Goal: Find specific page/section: Find specific page/section

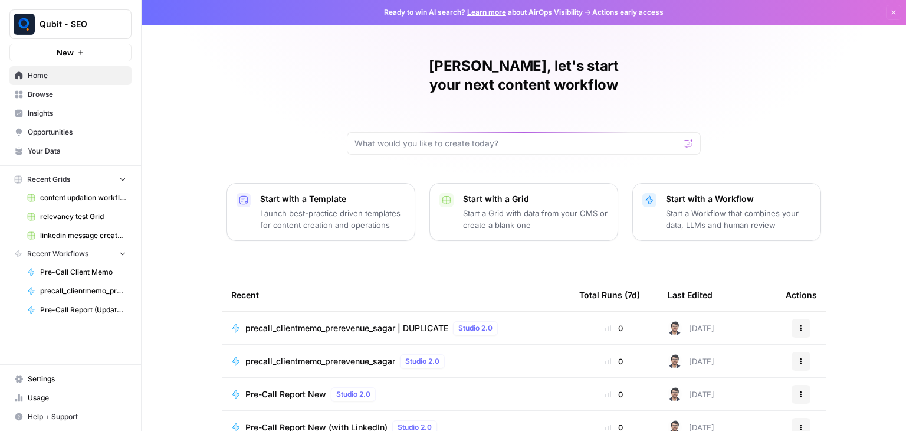
click at [80, 90] on span "Browse" at bounding box center [77, 94] width 99 height 11
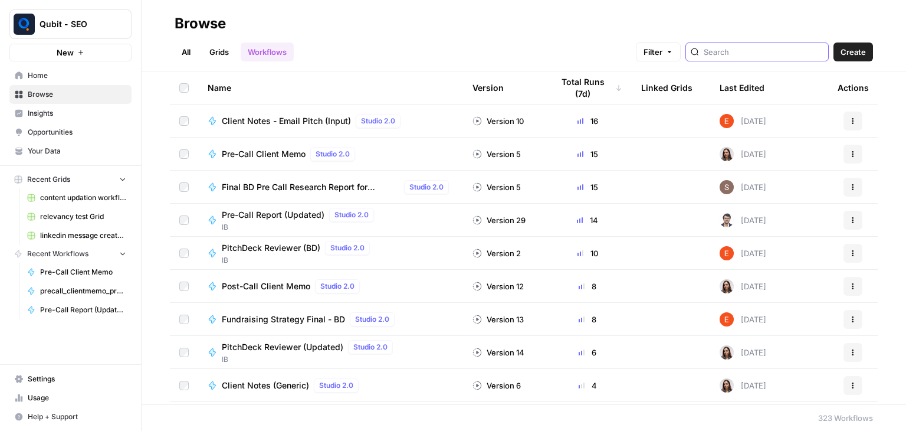
click at [760, 50] on input "search" at bounding box center [764, 52] width 120 height 12
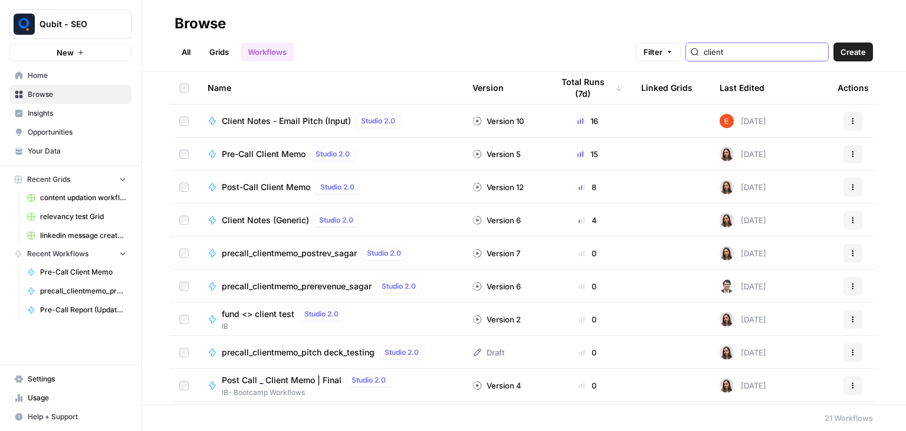
type input "client"
click at [290, 220] on span "Client Notes (Generic)" at bounding box center [265, 220] width 87 height 12
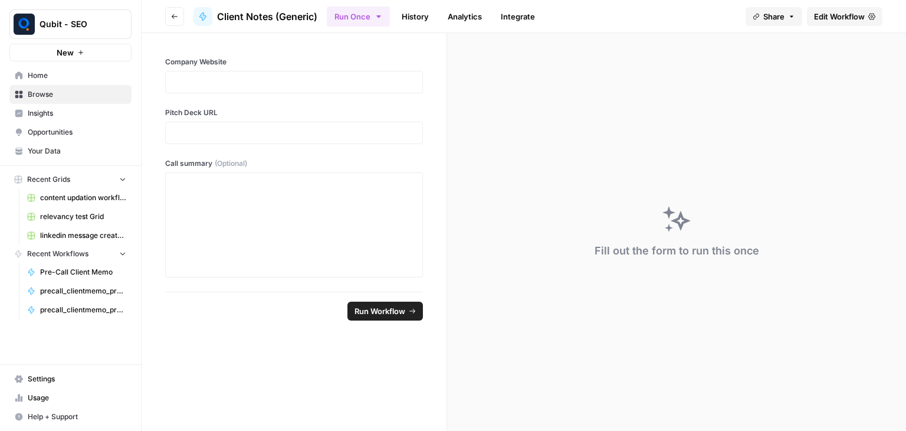
click at [421, 23] on link "History" at bounding box center [415, 16] width 41 height 19
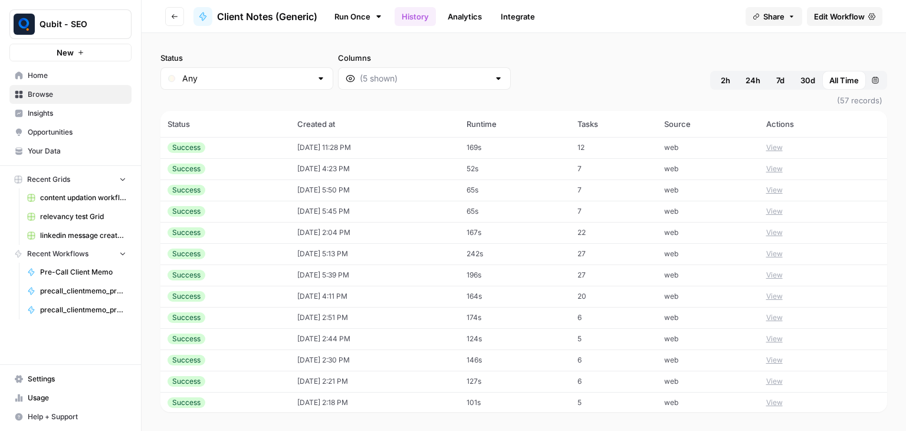
click at [179, 11] on button "Go back" at bounding box center [174, 16] width 19 height 19
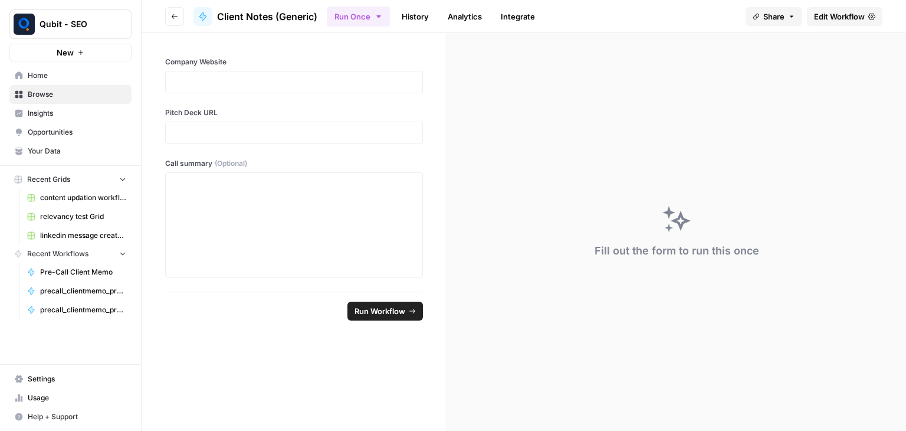
click at [774, 11] on span "Share" at bounding box center [773, 17] width 21 height 12
click at [787, 74] on icon at bounding box center [791, 73] width 9 height 9
click at [175, 7] on button "Go back" at bounding box center [174, 16] width 19 height 19
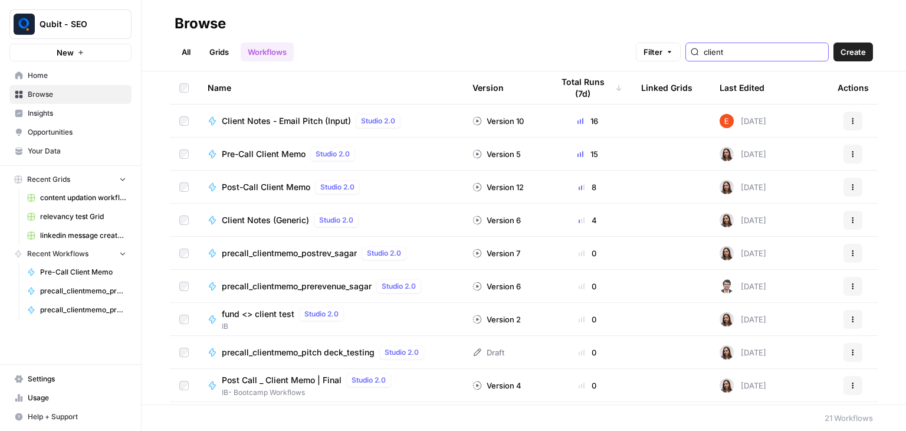
drag, startPoint x: 743, startPoint y: 50, endPoint x: 686, endPoint y: 50, distance: 57.2
click at [0, 0] on div "Filter client" at bounding box center [0, 0] width 0 height 0
